Goal: Task Accomplishment & Management: Manage account settings

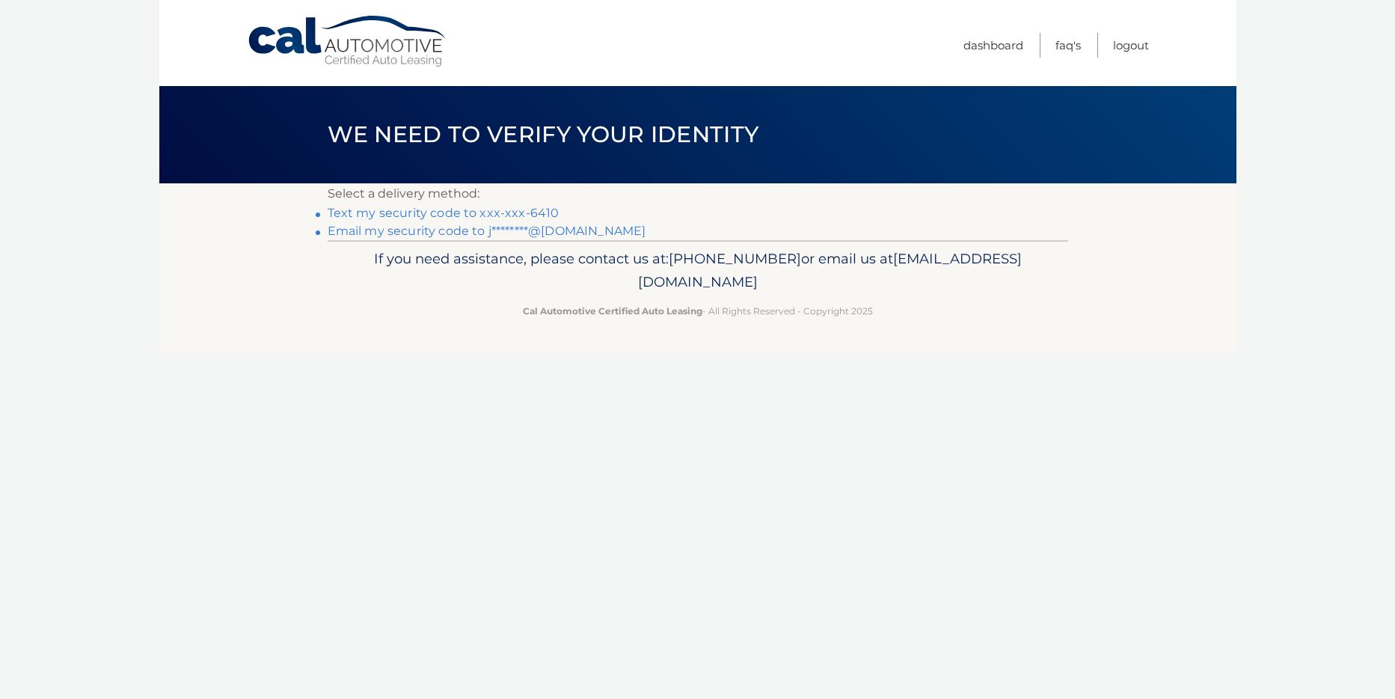
click at [524, 211] on link "Text my security code to xxx-xxx-6410" at bounding box center [444, 213] width 232 height 14
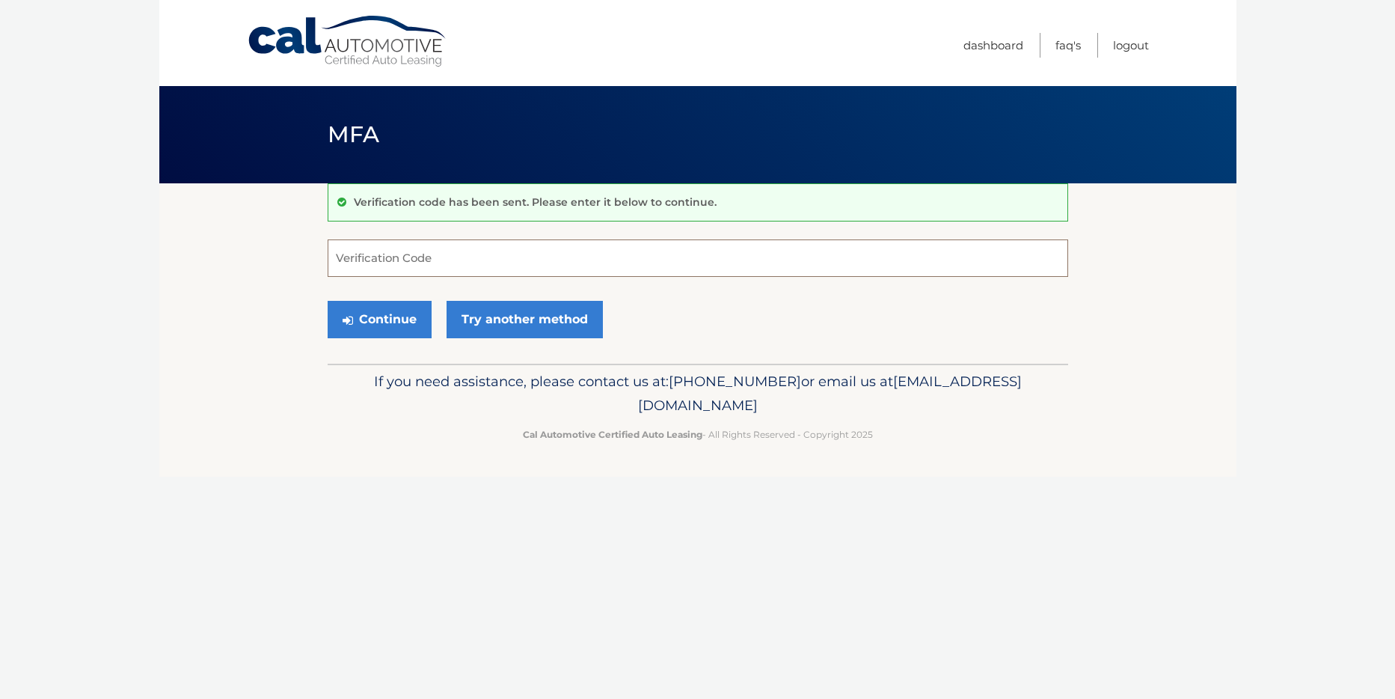
click at [595, 261] on input "Verification Code" at bounding box center [698, 257] width 741 height 37
type input "327276"
click at [372, 325] on button "Continue" at bounding box center [380, 319] width 104 height 37
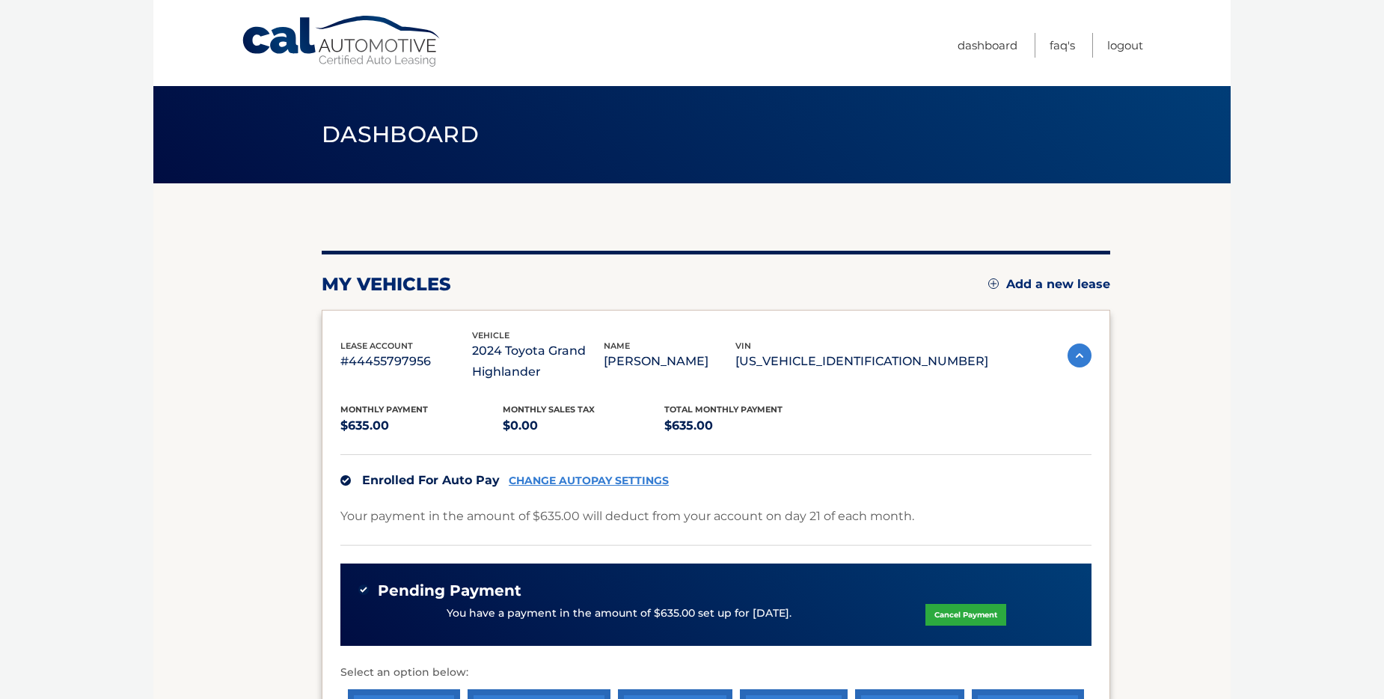
click at [42, 188] on body "Cal Automotive Menu Dashboard FAQ's Logout" at bounding box center [692, 349] width 1384 height 699
click at [1128, 49] on link "Logout" at bounding box center [1125, 45] width 36 height 25
